Goal: Task Accomplishment & Management: Manage account settings

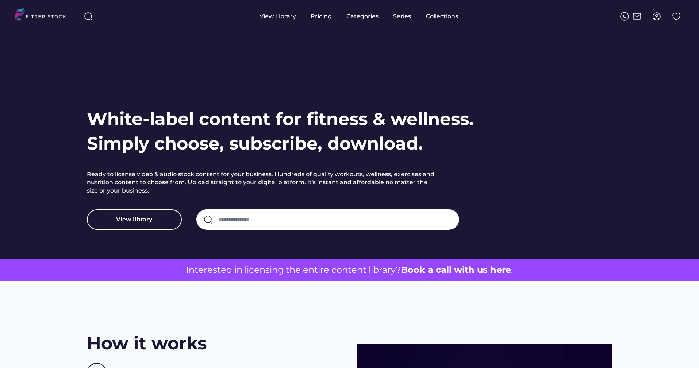
click at [652, 13] on img at bounding box center [656, 16] width 9 height 9
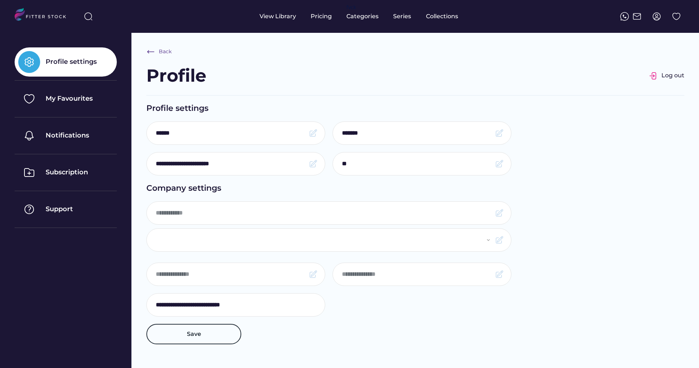
select select "**********"
type input "********"
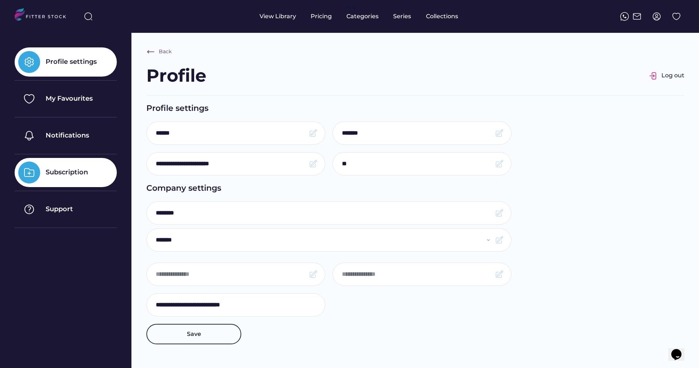
click at [80, 167] on div "Subscription" at bounding box center [66, 172] width 102 height 29
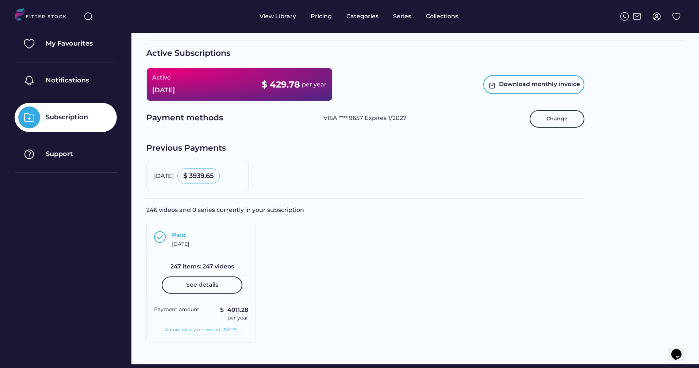
scroll to position [118, 0]
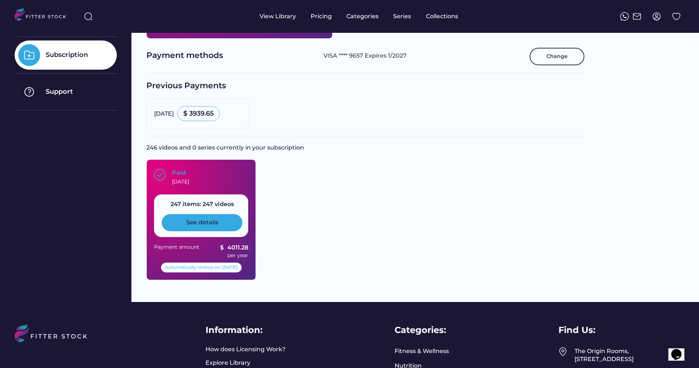
click at [220, 224] on div "See details" at bounding box center [202, 222] width 81 height 17
click at [189, 227] on div "See details" at bounding box center [202, 222] width 81 height 17
click at [192, 221] on div "See details" at bounding box center [202, 223] width 32 height 8
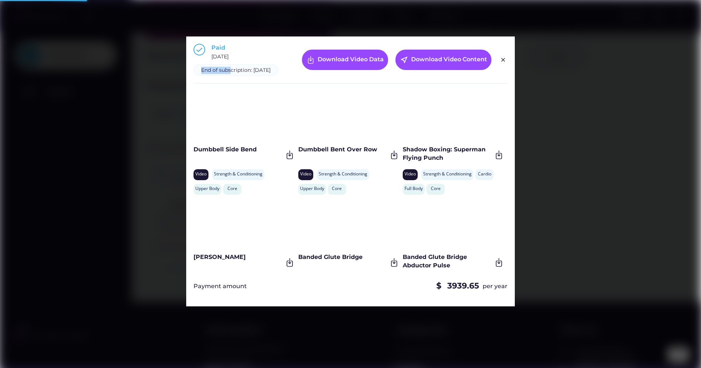
drag, startPoint x: 231, startPoint y: 73, endPoint x: 200, endPoint y: 66, distance: 31.3
click at [200, 66] on div "End of subscription: September 29, 2026" at bounding box center [235, 70] width 85 height 12
drag, startPoint x: 200, startPoint y: 66, endPoint x: 228, endPoint y: 78, distance: 30.4
click at [228, 76] on div "End of subscription: September 29, 2026" at bounding box center [235, 70] width 85 height 12
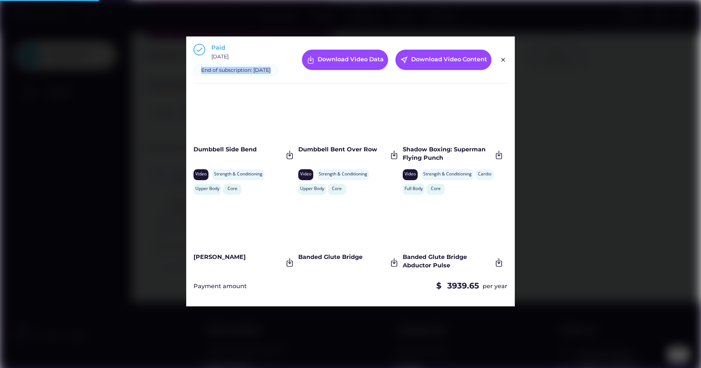
click at [228, 74] on div "End of subscription: September 29, 2026" at bounding box center [235, 70] width 69 height 7
click at [608, 212] on div at bounding box center [350, 184] width 701 height 368
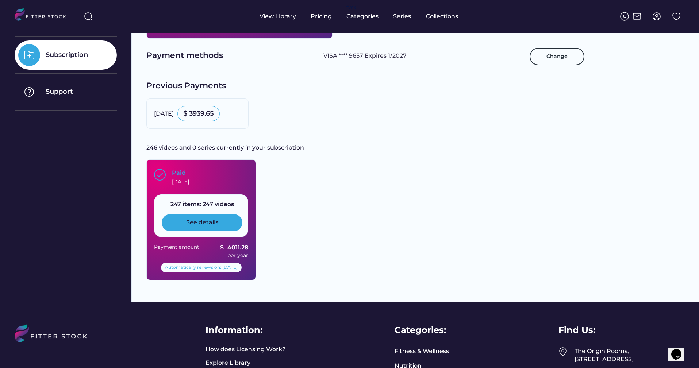
click at [226, 228] on div "See details" at bounding box center [202, 222] width 81 height 17
click at [203, 222] on div "See details" at bounding box center [202, 223] width 32 height 8
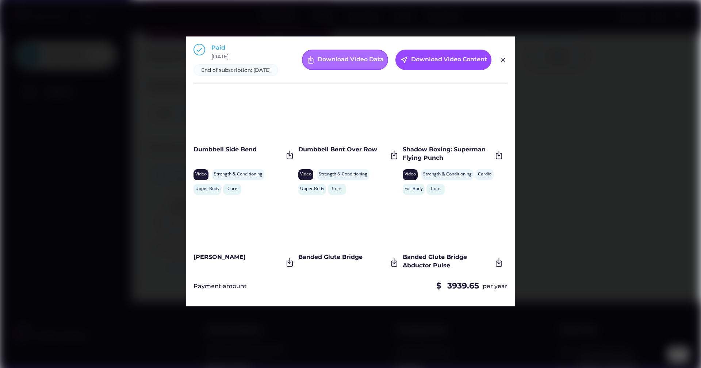
click at [354, 64] on div "Download Video Data" at bounding box center [350, 59] width 66 height 9
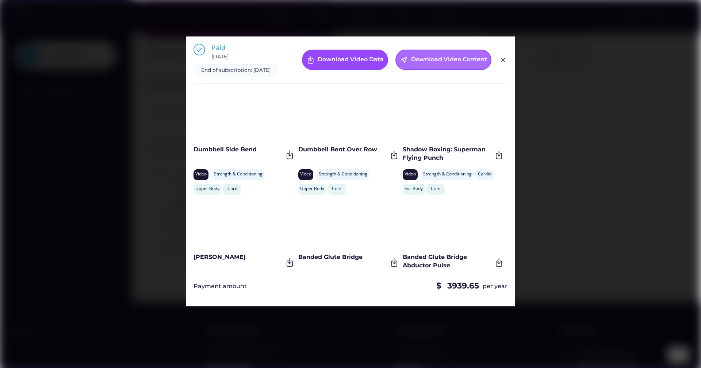
click at [423, 62] on div "Download Video Content" at bounding box center [449, 59] width 76 height 9
click at [501, 64] on img at bounding box center [502, 59] width 9 height 9
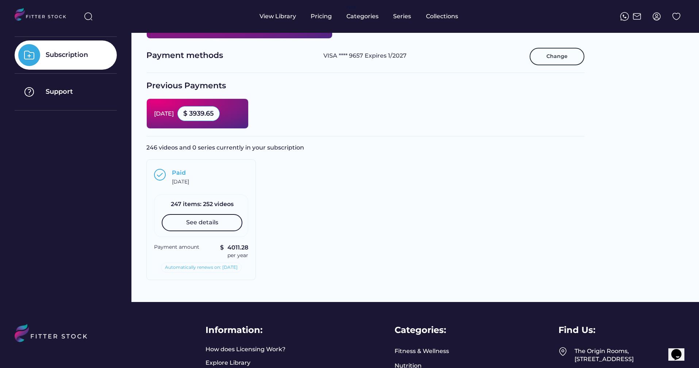
click at [200, 118] on div "September 29, 2025 $ 3939.65" at bounding box center [197, 113] width 87 height 15
click at [174, 112] on div "September 29, 2025" at bounding box center [164, 114] width 20 height 8
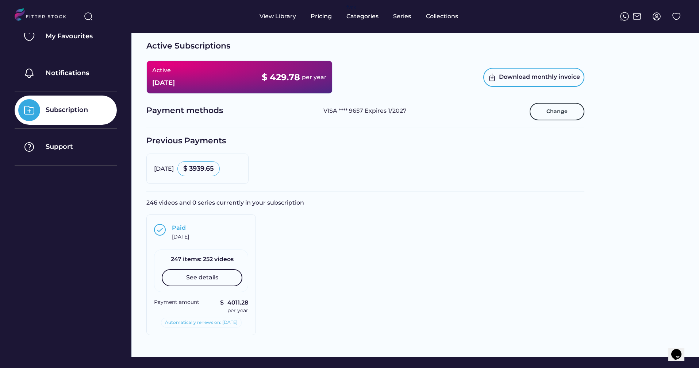
scroll to position [5, 0]
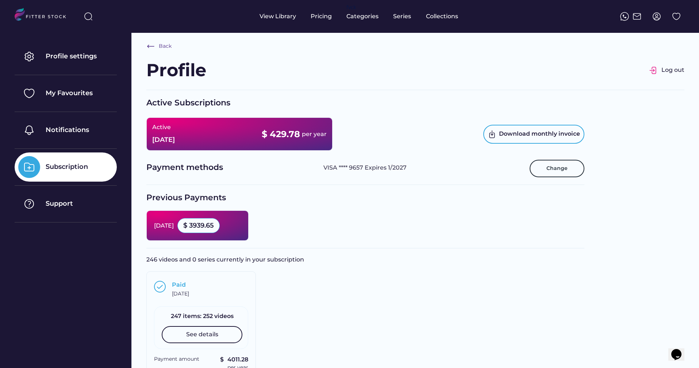
click at [214, 226] on div "$ 3939.65" at bounding box center [198, 225] width 31 height 9
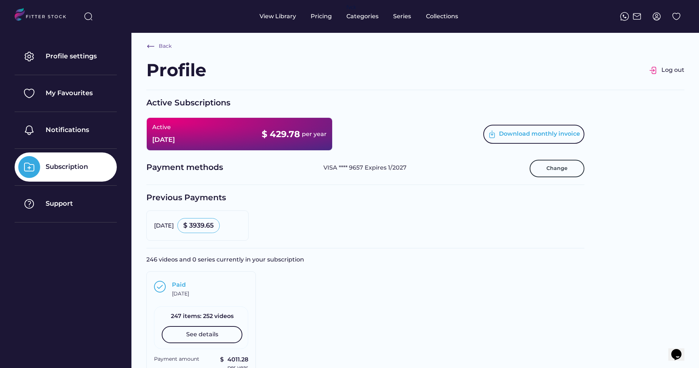
click at [519, 138] on div "Download monthly invoice" at bounding box center [539, 134] width 81 height 9
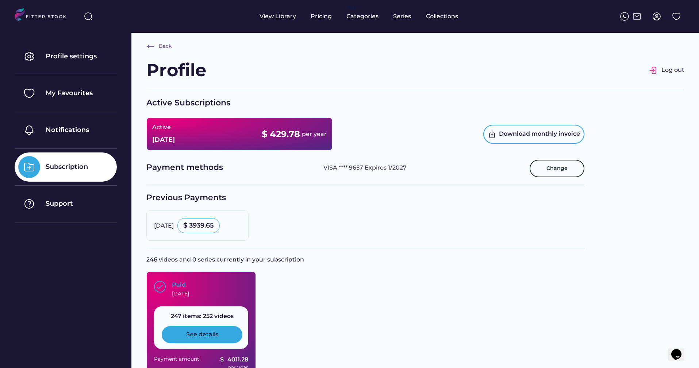
click at [204, 336] on div "See details" at bounding box center [202, 335] width 32 height 8
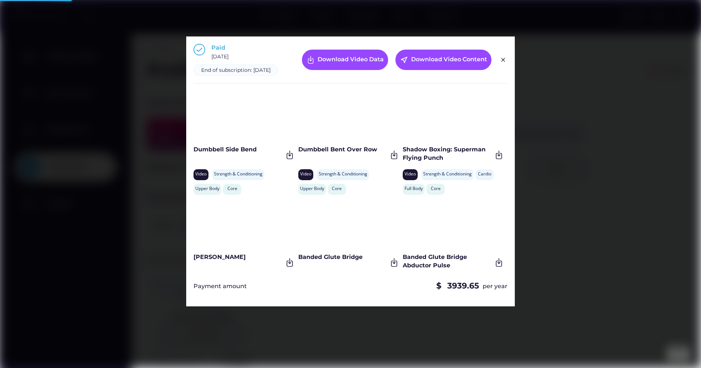
click at [215, 74] on div "End of subscription: September 29, 2026" at bounding box center [235, 70] width 69 height 7
drag, startPoint x: 215, startPoint y: 76, endPoint x: 203, endPoint y: 71, distance: 12.9
click at [203, 71] on div "End of subscription: September 29, 2026" at bounding box center [235, 70] width 69 height 7
click at [635, 89] on div at bounding box center [350, 184] width 701 height 368
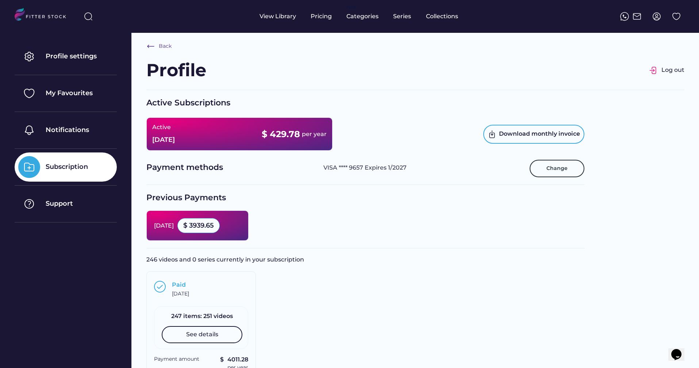
click at [174, 225] on div "September 29, 2025" at bounding box center [164, 226] width 20 height 8
click at [220, 232] on div "$ 3939.65" at bounding box center [198, 225] width 42 height 15
drag, startPoint x: 242, startPoint y: 232, endPoint x: 238, endPoint y: 228, distance: 5.2
click at [220, 230] on div "$ 3939.65" at bounding box center [198, 225] width 42 height 15
click at [214, 228] on div "$ 3939.65" at bounding box center [198, 225] width 31 height 9
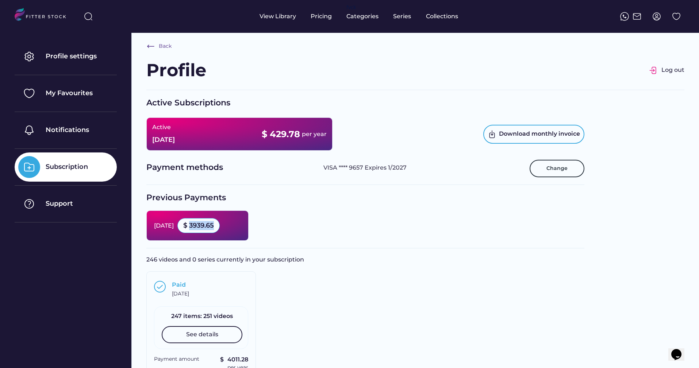
click at [214, 228] on div "$ 3939.65" at bounding box center [198, 225] width 31 height 9
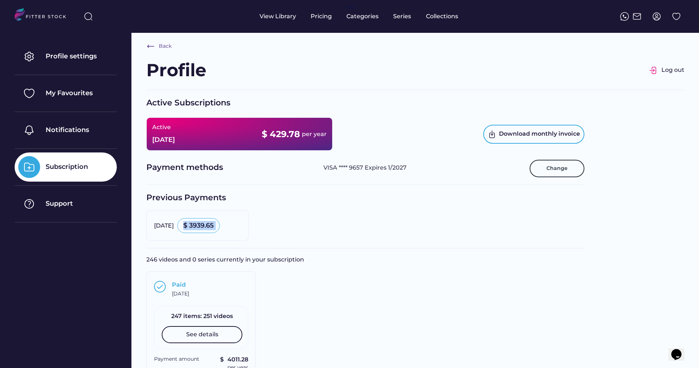
click at [346, 229] on div "September 29, 2025 $ 3939.65" at bounding box center [365, 226] width 438 height 30
click at [335, 168] on div "VISA **** 9657 Expires 1/2027" at bounding box center [422, 168] width 199 height 9
drag, startPoint x: 335, startPoint y: 168, endPoint x: 417, endPoint y: 166, distance: 81.8
click at [417, 166] on div "VISA **** 9657 Expires 1/2027" at bounding box center [422, 168] width 199 height 9
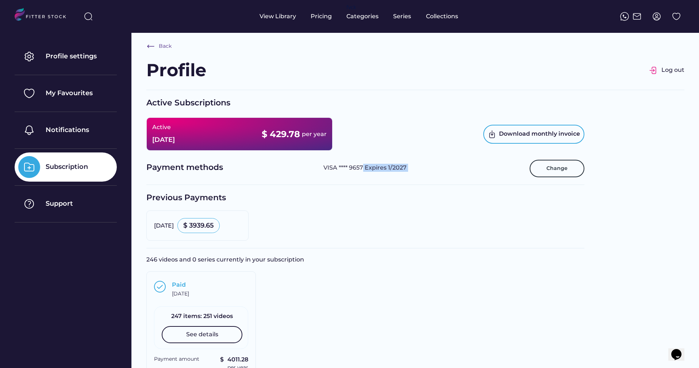
drag, startPoint x: 417, startPoint y: 166, endPoint x: 364, endPoint y: 166, distance: 53.3
click at [364, 166] on div "VISA **** 9657 Expires 1/2027" at bounding box center [422, 168] width 199 height 9
drag, startPoint x: 364, startPoint y: 166, endPoint x: 409, endPoint y: 165, distance: 44.9
click at [409, 165] on div "VISA **** 9657 Expires 1/2027" at bounding box center [422, 168] width 199 height 9
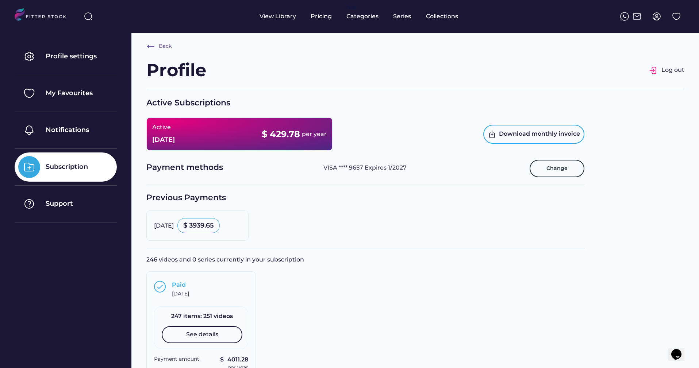
click at [355, 167] on div "VISA **** 9657 Expires 1/2027" at bounding box center [422, 168] width 199 height 9
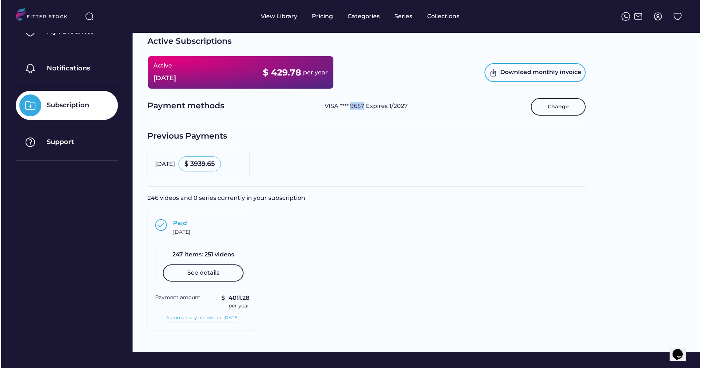
scroll to position [75, 0]
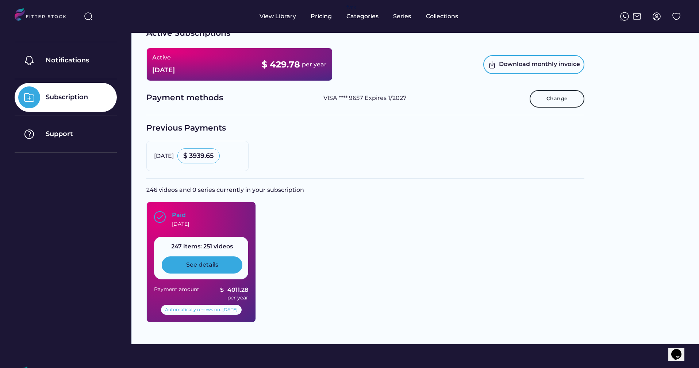
click at [208, 266] on div "See details" at bounding box center [202, 265] width 32 height 8
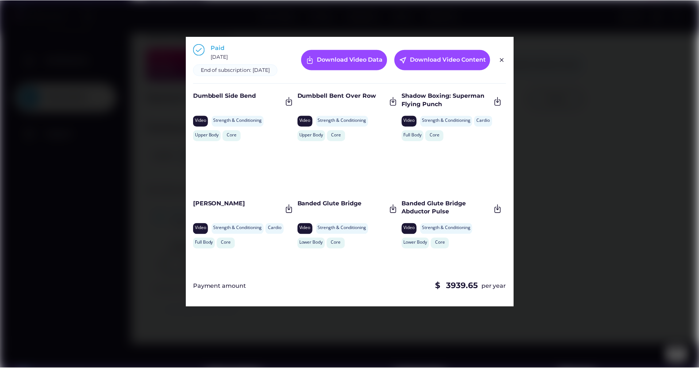
scroll to position [0, 0]
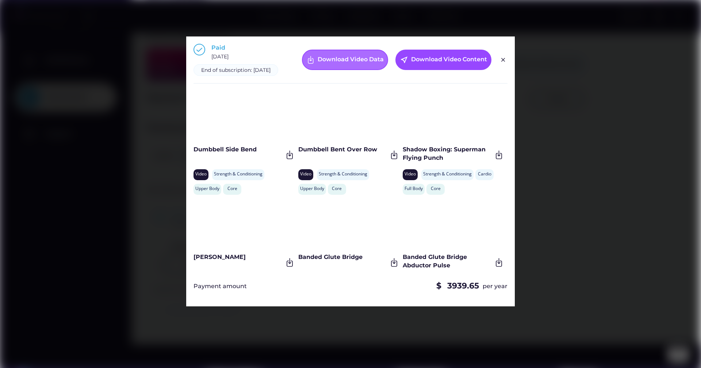
click at [337, 60] on div "Download Video Data" at bounding box center [350, 59] width 66 height 9
click at [141, 54] on div at bounding box center [350, 184] width 701 height 368
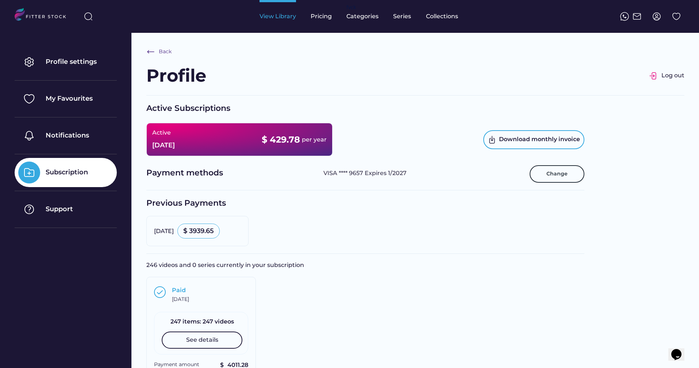
click at [282, 18] on div "View Library" at bounding box center [277, 16] width 36 height 8
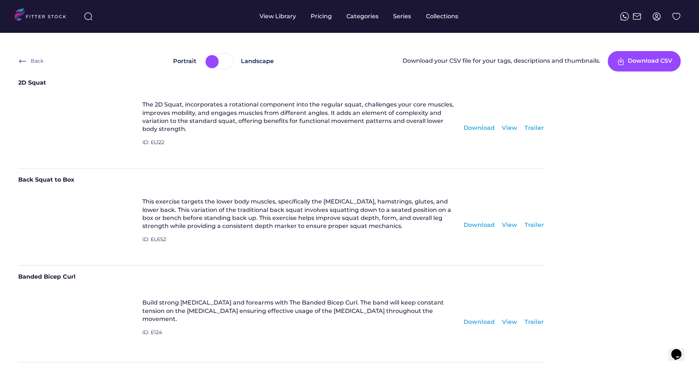
click at [477, 124] on div "Download" at bounding box center [478, 128] width 31 height 8
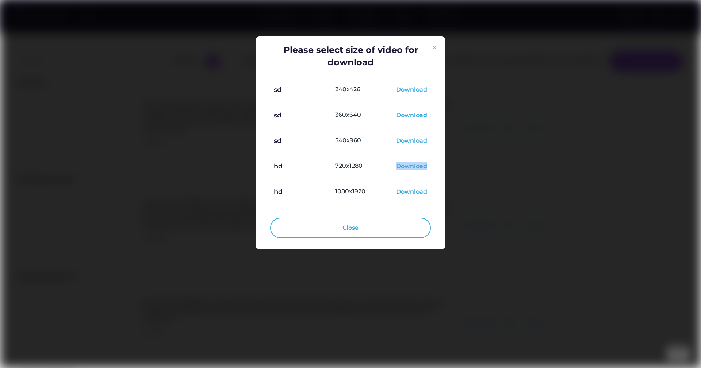
click at [434, 46] on img at bounding box center [434, 47] width 9 height 9
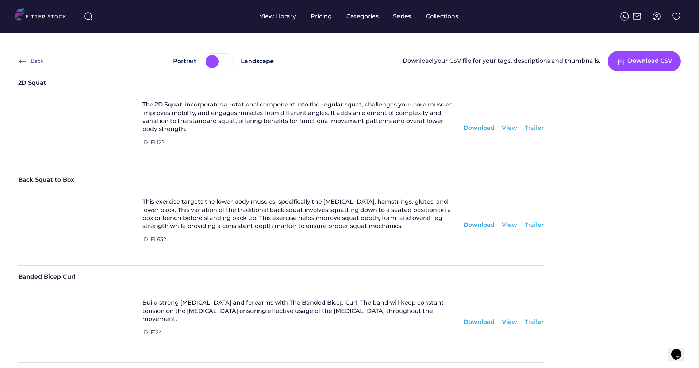
click at [515, 130] on div "View" at bounding box center [509, 128] width 15 height 8
drag, startPoint x: 215, startPoint y: 76, endPoint x: 223, endPoint y: 66, distance: 13.1
click at [215, 76] on div "2D Squat The 2D Squat, incorporates a rotational component into the regular squ…" at bounding box center [280, 120] width 525 height 97
click at [223, 66] on div at bounding box center [225, 61] width 13 height 13
click at [659, 16] on img at bounding box center [656, 16] width 9 height 9
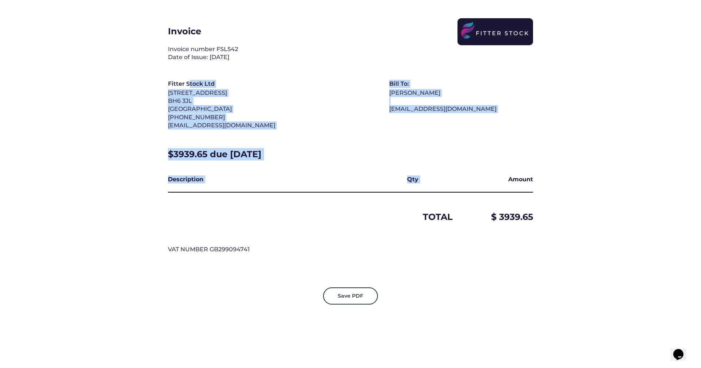
drag, startPoint x: 190, startPoint y: 87, endPoint x: 460, endPoint y: 186, distance: 287.8
click at [459, 186] on div "Invoice Invoice number FSL542 Date of Issue: Sep 29, 2025 Fitter Stock Ltd 125 …" at bounding box center [350, 140] width 365 height 244
click at [460, 186] on div "Amount" at bounding box center [496, 184] width 73 height 16
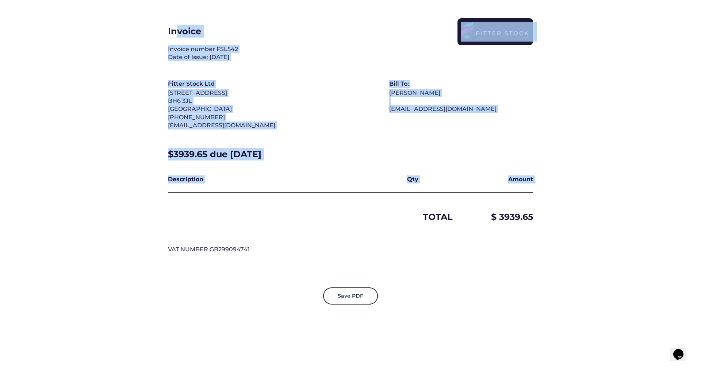
drag, startPoint x: 175, startPoint y: 28, endPoint x: 426, endPoint y: 216, distance: 313.6
click at [426, 216] on div "Invoice Invoice number FSL542 Date of Issue: Sep 29, 2025 Fitter Stock Ltd 125 …" at bounding box center [350, 140] width 365 height 244
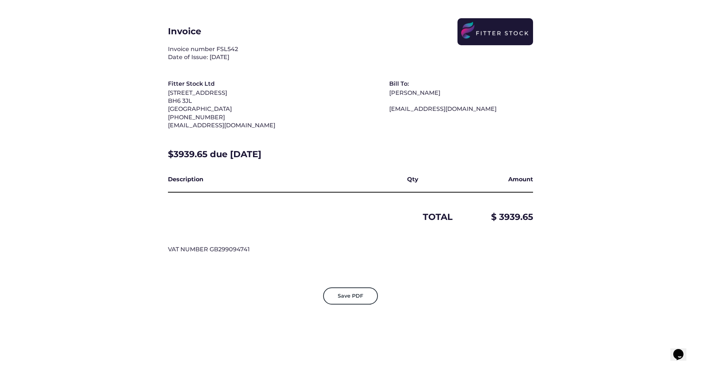
click at [411, 248] on div "Invoice Invoice number FSL542 Date of Issue: Sep 29, 2025 Fitter Stock Ltd 125 …" at bounding box center [350, 140] width 365 height 244
click at [188, 158] on div "$3939.65 due Sep 29, 2025" at bounding box center [350, 156] width 365 height 16
drag, startPoint x: 239, startPoint y: 163, endPoint x: 247, endPoint y: 163, distance: 8.4
click at [247, 163] on div "$3939.65 due Sep 29, 2025" at bounding box center [350, 156] width 365 height 16
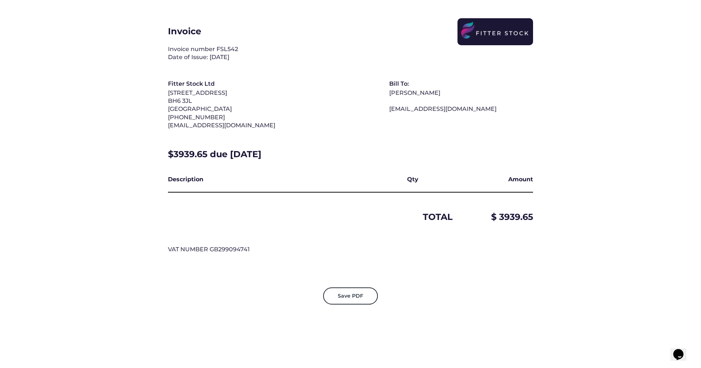
click at [222, 163] on div "$3939.65 due Sep 29, 2025" at bounding box center [350, 156] width 365 height 16
drag, startPoint x: 222, startPoint y: 163, endPoint x: 307, endPoint y: 164, distance: 84.7
click at [307, 164] on div "$3939.65 due Sep 29, 2025" at bounding box center [350, 156] width 365 height 16
drag, startPoint x: 415, startPoint y: 229, endPoint x: 542, endPoint y: 219, distance: 128.1
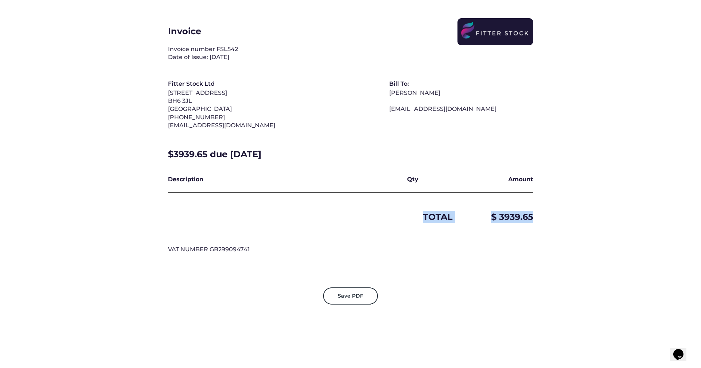
click at [542, 219] on div "Invoice Invoice number FSL542 Date of Issue: Sep 29, 2025 Fitter Stock Ltd 125 …" at bounding box center [350, 140] width 438 height 280
click at [542, 220] on div "Invoice Invoice number FSL542 Date of Issue: Sep 29, 2025 Fitter Stock Ltd 125 …" at bounding box center [350, 140] width 438 height 280
click at [342, 314] on div "Invoice Invoice number FSL542 Date of Issue: Sep 29, 2025 Fitter Stock Ltd 125 …" at bounding box center [350, 184] width 701 height 368
click at [347, 305] on button "Save PDF" at bounding box center [350, 297] width 55 height 18
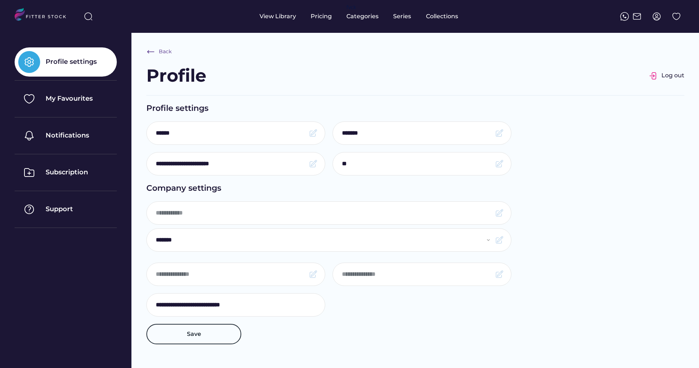
type input "********"
click at [320, 16] on div "Pricing" at bounding box center [321, 16] width 21 height 8
select select "**********"
click at [653, 20] on img at bounding box center [656, 16] width 9 height 9
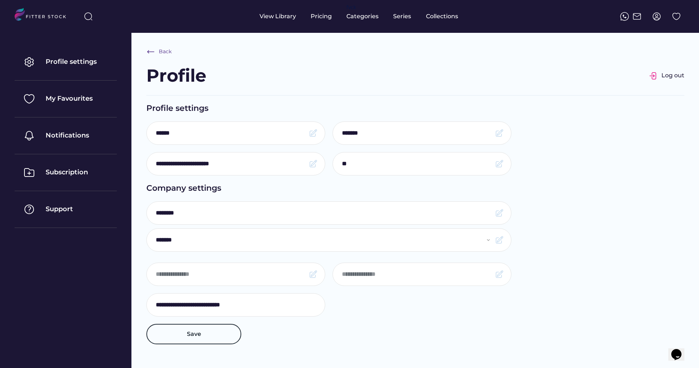
click at [656, 14] on img at bounding box center [656, 16] width 9 height 9
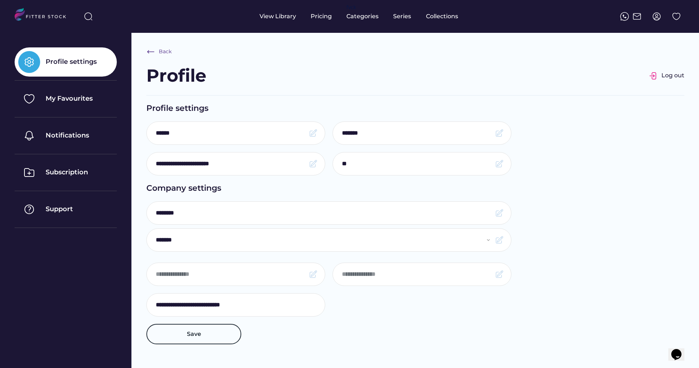
click at [103, 69] on div "Profile settings" at bounding box center [66, 61] width 102 height 29
click at [275, 22] on div "View Library" at bounding box center [277, 16] width 36 height 33
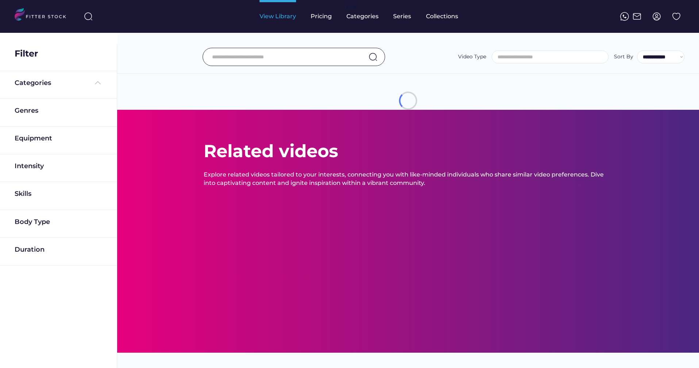
select select
select select "**********"
type input "****"
select select "**********"
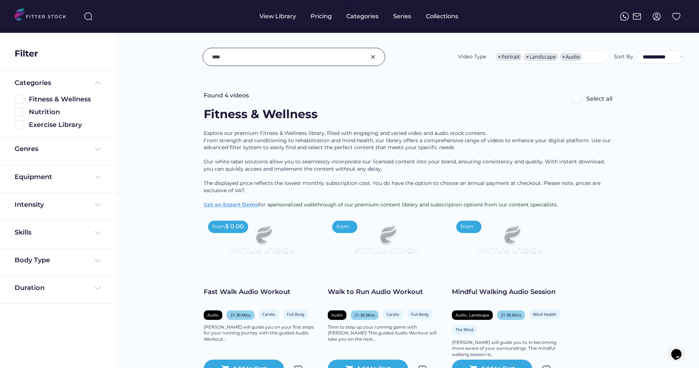
scroll to position [0, 0]
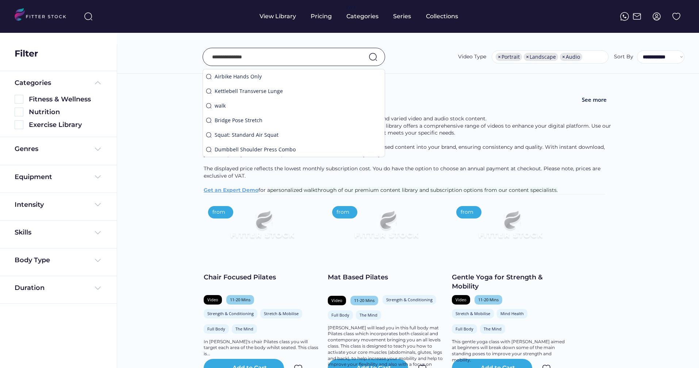
select select "**********"
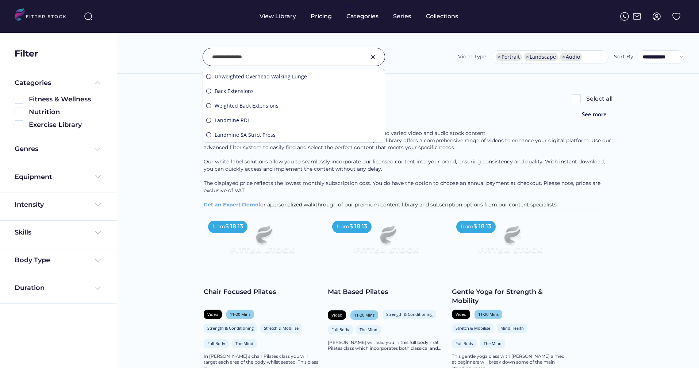
type input "**********"
